Goal: Complete application form

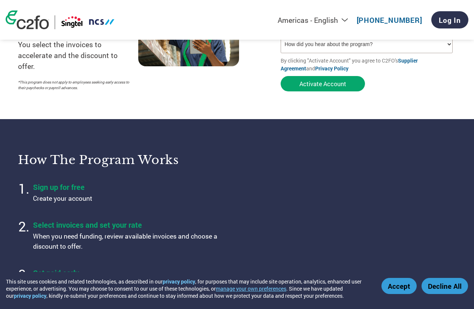
scroll to position [150, 0]
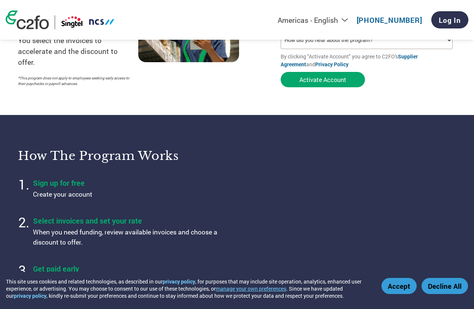
click at [402, 283] on button "Accept" at bounding box center [398, 286] width 35 height 16
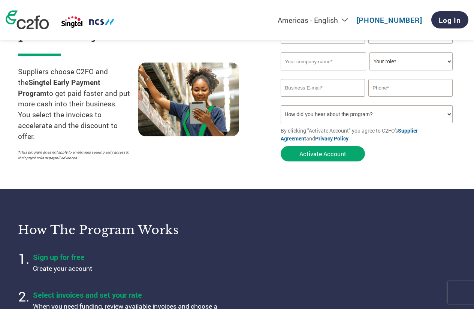
scroll to position [75, 0]
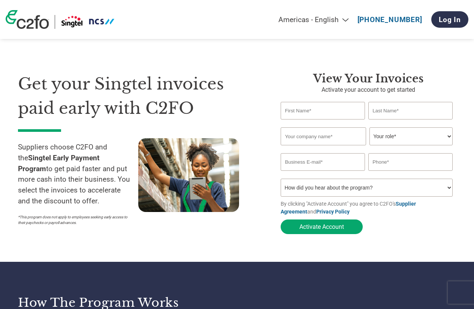
drag, startPoint x: 0, startPoint y: 0, endPoint x: 313, endPoint y: 116, distance: 334.3
click at [313, 116] on input "text" at bounding box center [323, 111] width 84 height 18
type input "[PERSON_NAME]"
click at [388, 116] on input "text" at bounding box center [410, 111] width 84 height 18
type input "Foo"
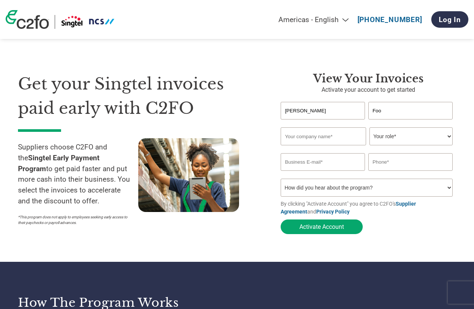
click at [338, 137] on input "text" at bounding box center [323, 136] width 85 height 18
click at [401, 137] on select "Your role* CFO Controller Credit Manager Finance Director Treasurer CEO Preside…" at bounding box center [410, 136] width 83 height 18
click at [352, 138] on input "Kumpulan Development (S) Pte Ltd" at bounding box center [323, 136] width 85 height 18
click at [341, 139] on input "Kumpulan Development (S) Pte Ltd" at bounding box center [323, 136] width 85 height 18
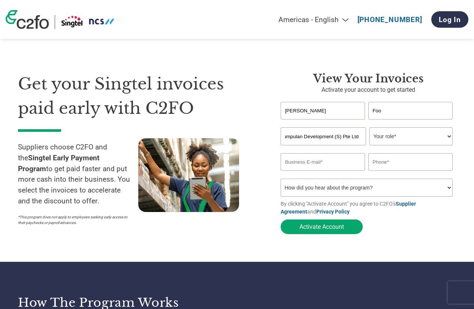
drag, startPoint x: 339, startPoint y: 139, endPoint x: 384, endPoint y: 139, distance: 45.7
click at [384, 139] on div "Kumpulan Development (S) Pte Ltd Your role* CFO Controller Credit Manager Finan…" at bounding box center [368, 136] width 175 height 18
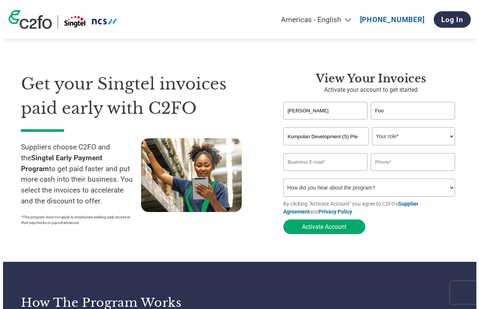
scroll to position [0, 0]
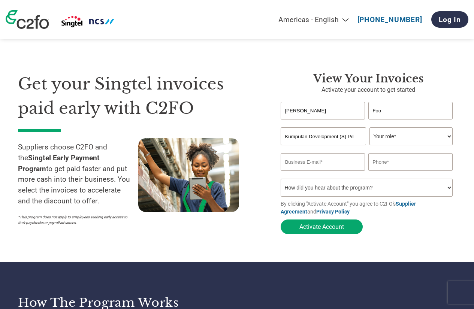
click at [281, 219] on button "Activate Account" at bounding box center [322, 226] width 82 height 15
click at [352, 141] on input "Kumpulan Development (S) P/L" at bounding box center [323, 136] width 85 height 18
click at [337, 138] on input "Kumpulan Development (S) P/L" at bounding box center [323, 136] width 85 height 18
drag, startPoint x: 340, startPoint y: 137, endPoint x: 477, endPoint y: 129, distance: 137.3
click at [473, 133] on section "Get your Singtel invoices paid early with C2FO Suppliers choose C2FO and the Si…" at bounding box center [237, 146] width 474 height 232
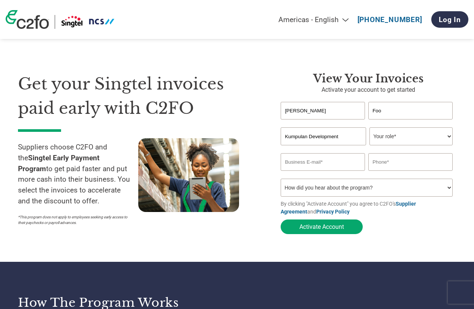
type input "Kumpulan Development"
click at [427, 133] on select "Your role* CFO Controller Credit Manager Finance Director Treasurer CEO Preside…" at bounding box center [410, 136] width 83 height 18
select select "OTHER"
click at [369, 128] on select "Your role* CFO Controller Credit Manager Finance Director Treasurer CEO Preside…" at bounding box center [410, 136] width 83 height 18
click at [308, 167] on input "email" at bounding box center [323, 162] width 84 height 18
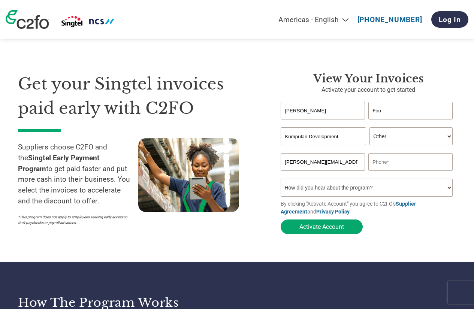
type input "[PERSON_NAME][EMAIL_ADDRESS][DOMAIN_NAME]"
click at [393, 171] on input "text" at bounding box center [410, 162] width 84 height 18
type input "96869953"
click at [365, 187] on select "How did you hear about the program? Received a letter Email Social Media Online…" at bounding box center [367, 188] width 172 height 18
select select "Email"
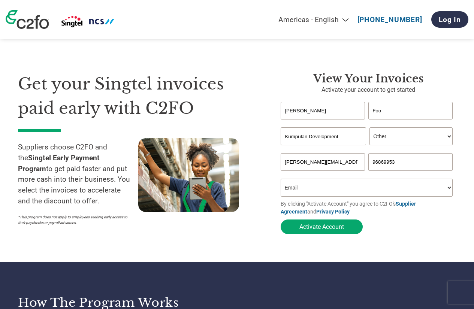
click at [281, 181] on select "How did you hear about the program? Received a letter Email Social Media Online…" at bounding box center [367, 188] width 172 height 18
click at [413, 164] on input "96869953" at bounding box center [410, 162] width 84 height 18
drag, startPoint x: 413, startPoint y: 164, endPoint x: 331, endPoint y: 163, distance: 82.8
click at [331, 163] on div "[PERSON_NAME][EMAIL_ADDRESS][DOMAIN_NAME] 96869953" at bounding box center [368, 162] width 175 height 18
type input "67435727"
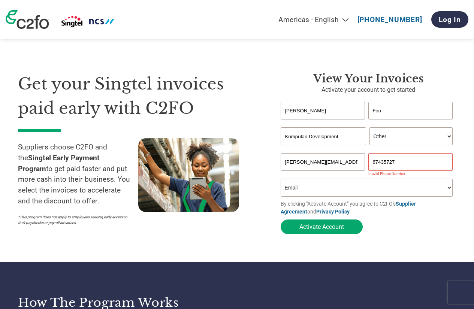
drag, startPoint x: 352, startPoint y: 176, endPoint x: 351, endPoint y: 180, distance: 4.2
click at [352, 176] on div "Inavlid Email Address" at bounding box center [323, 174] width 84 height 4
click at [339, 193] on select "How did you hear about the program? Received a letter Email Social Media Online…" at bounding box center [367, 188] width 172 height 18
click at [281, 181] on select "How did you hear about the program? Received a letter Email Social Media Online…" at bounding box center [367, 188] width 172 height 18
click at [350, 229] on button "Activate Account" at bounding box center [322, 226] width 82 height 15
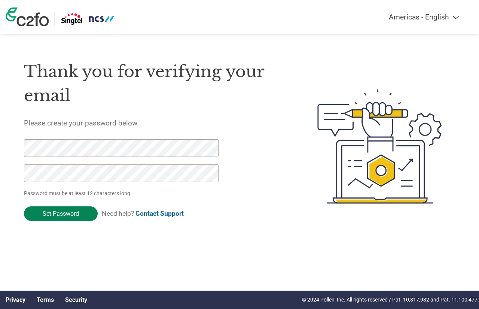
click at [74, 210] on input "Set Password" at bounding box center [61, 213] width 74 height 15
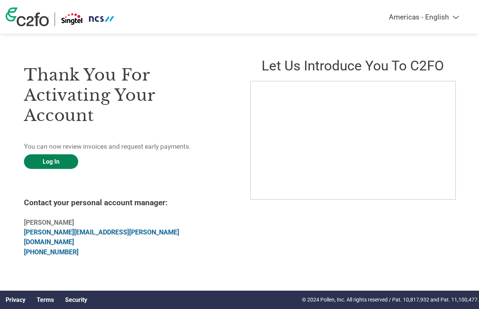
click at [49, 166] on link "Log In" at bounding box center [51, 161] width 54 height 15
